Goal: Information Seeking & Learning: Learn about a topic

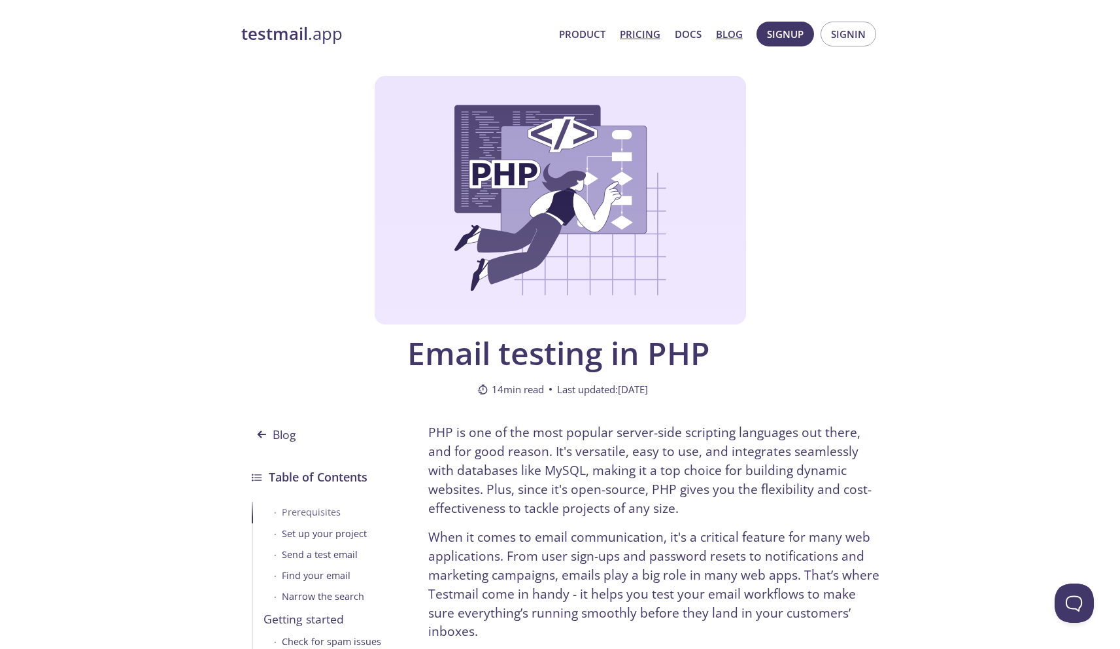
click at [655, 33] on link "Pricing" at bounding box center [640, 34] width 41 height 17
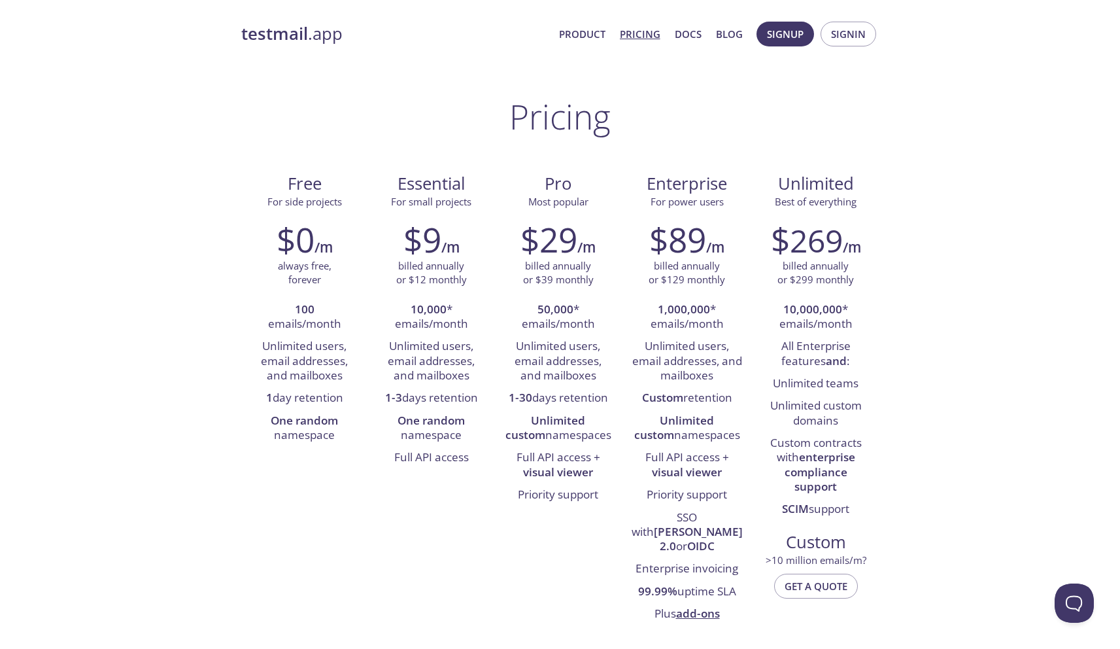
click at [288, 35] on strong "testmail" at bounding box center [274, 33] width 67 height 23
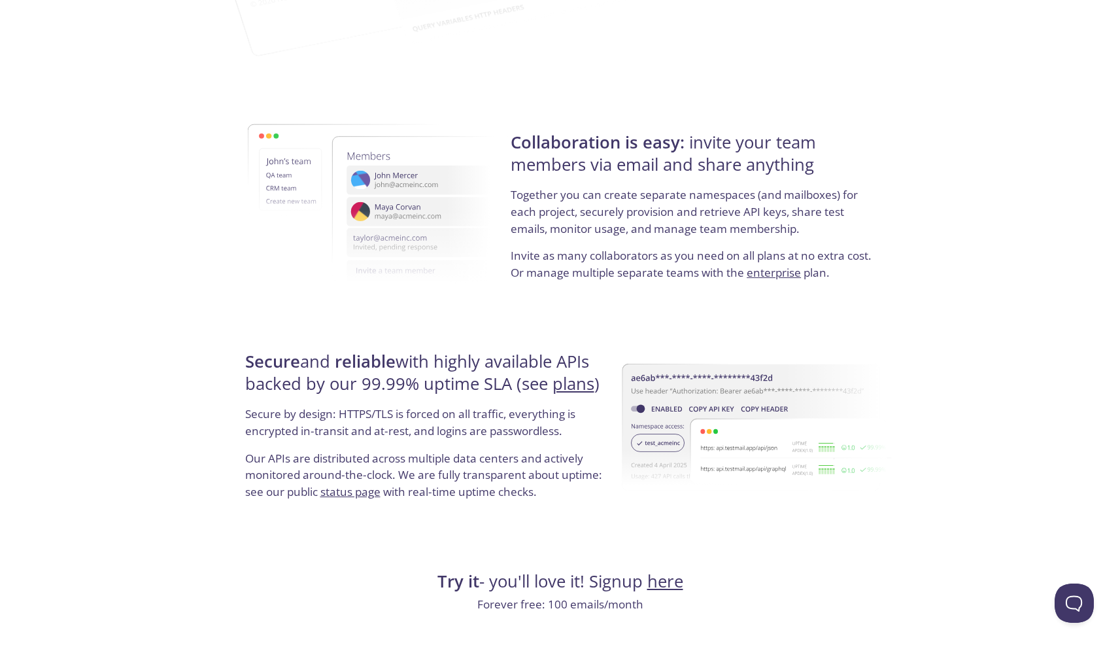
scroll to position [2342, 0]
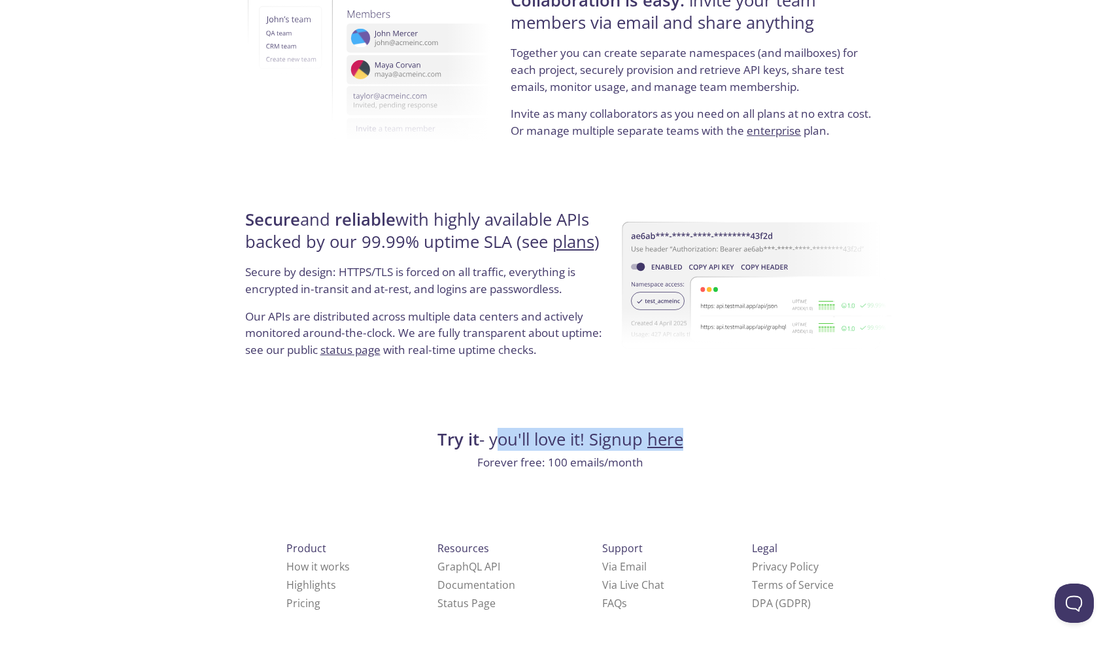
drag, startPoint x: 489, startPoint y: 442, endPoint x: 738, endPoint y: 438, distance: 249.2
click at [738, 438] on h4 "Try it - you'll love it! Signup here" at bounding box center [560, 439] width 638 height 22
drag, startPoint x: 742, startPoint y: 438, endPoint x: 407, endPoint y: 438, distance: 334.8
click at [407, 438] on h4 "Try it - you'll love it! Signup here" at bounding box center [560, 439] width 638 height 22
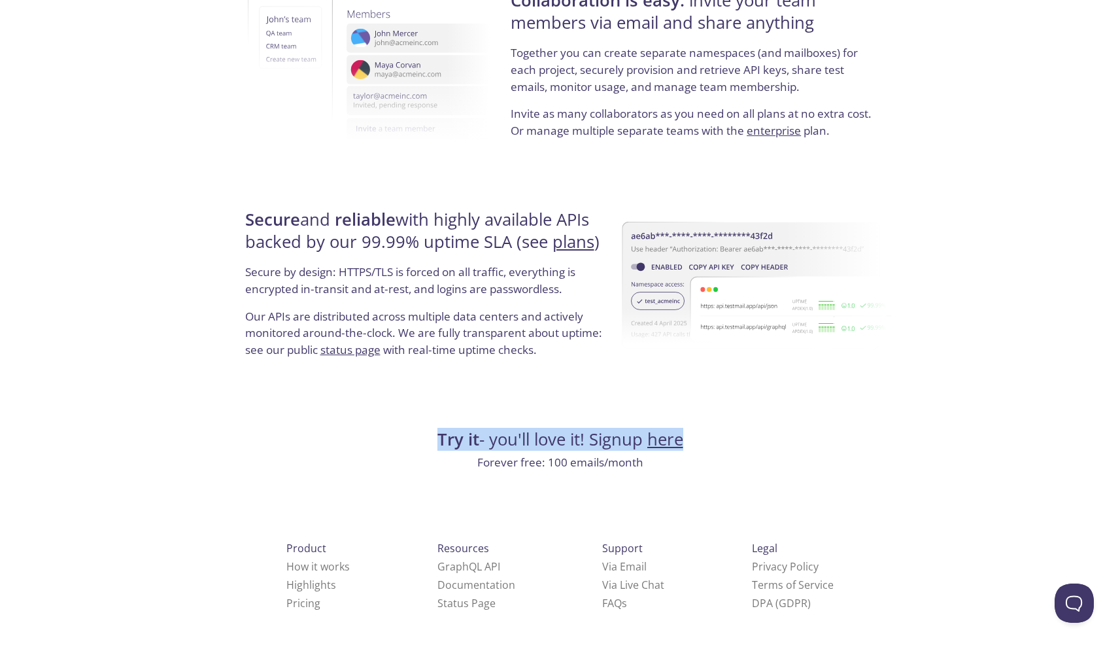
click at [407, 438] on h4 "Try it - you'll love it! Signup here" at bounding box center [560, 439] width 638 height 22
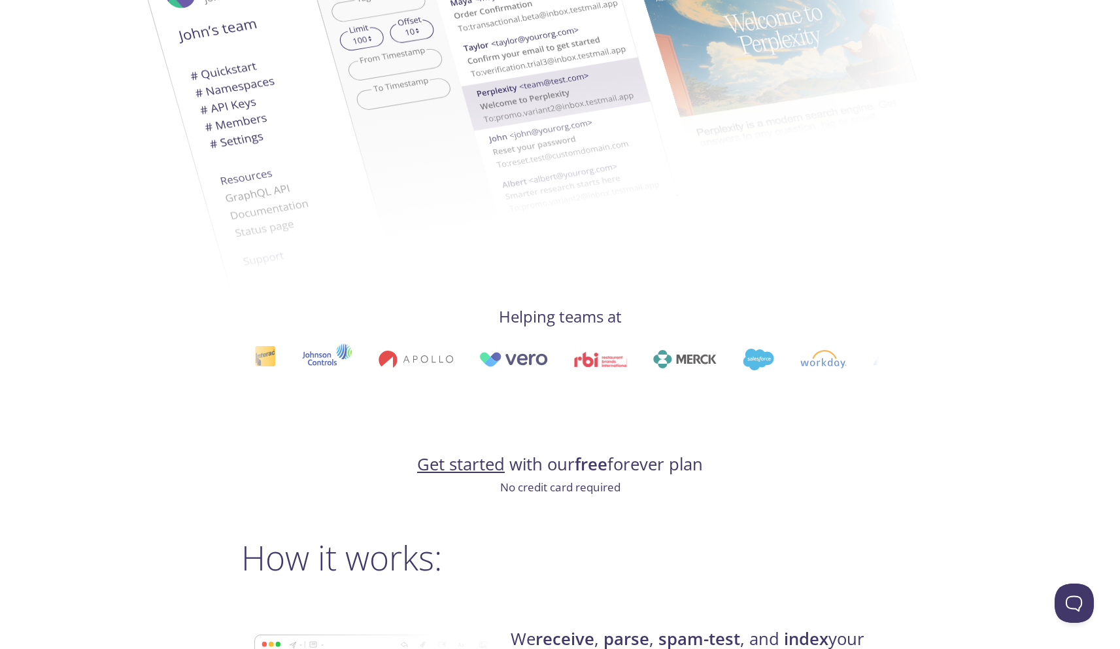
scroll to position [0, 0]
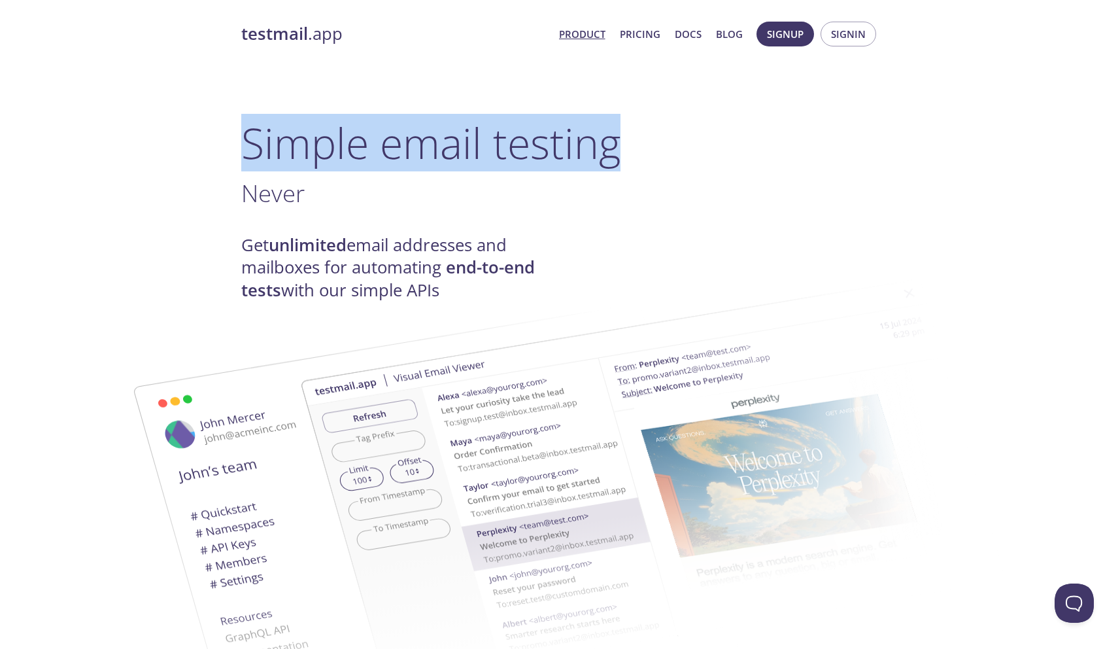
drag, startPoint x: 242, startPoint y: 142, endPoint x: 666, endPoint y: 154, distance: 423.9
click at [666, 154] on h1 "Simple email testing" at bounding box center [560, 143] width 638 height 50
drag, startPoint x: 615, startPoint y: 147, endPoint x: 205, endPoint y: 150, distance: 410.7
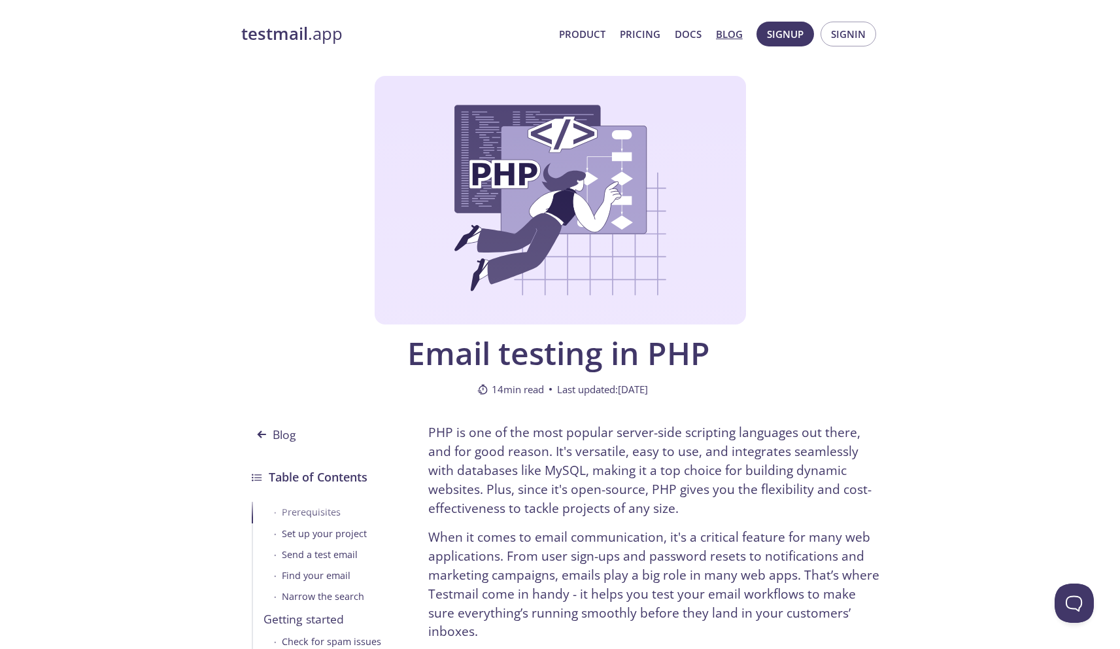
click at [775, 252] on div "Email testing in PHP 14 min read Last updated: [DATE]" at bounding box center [560, 244] width 638 height 337
